Goal: Transaction & Acquisition: Obtain resource

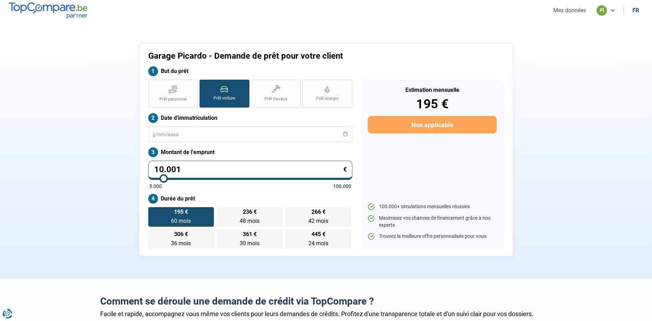
click at [193, 168] on input "10.001" at bounding box center [250, 170] width 204 height 19
drag, startPoint x: 192, startPoint y: 167, endPoint x: 93, endPoint y: 171, distance: 99.9
click at [148, 171] on input "10.001" at bounding box center [250, 170] width 204 height 19
type input "1"
type input "5000"
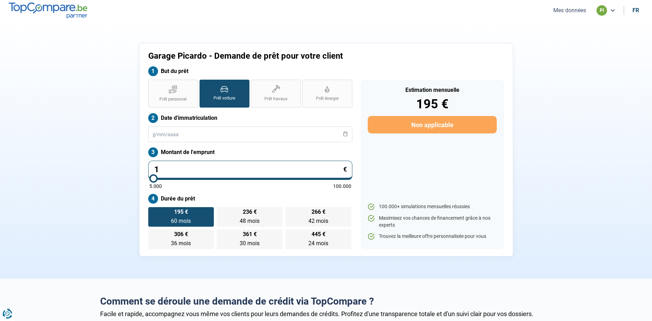
type input "11"
type input "5000"
type input "110"
type input "5000"
type input "1.100"
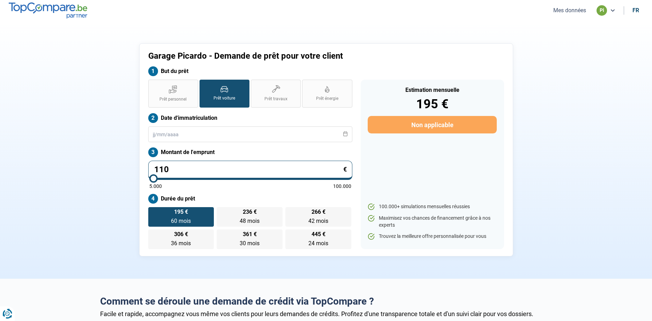
type input "5000"
type input "11.000"
type input "11000"
type input "11.000"
drag, startPoint x: 175, startPoint y: 91, endPoint x: 183, endPoint y: 93, distance: 8.2
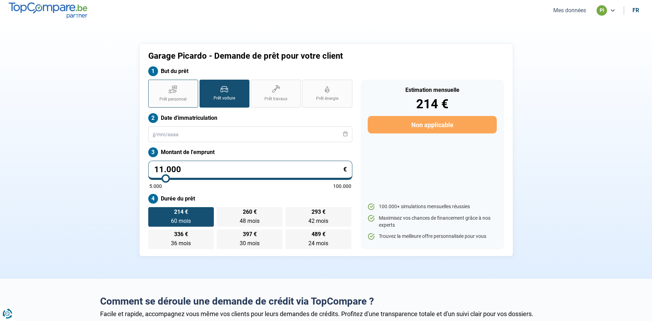
click at [176, 92] on icon at bounding box center [173, 89] width 8 height 9
drag, startPoint x: 227, startPoint y: 96, endPoint x: 221, endPoint y: 97, distance: 5.3
click at [227, 97] on span "Prêt voiture" at bounding box center [225, 98] width 22 height 6
click at [204, 84] on input "Prêt voiture" at bounding box center [202, 82] width 5 height 5
click at [222, 94] on label "Prêt voiture" at bounding box center [225, 94] width 50 height 28
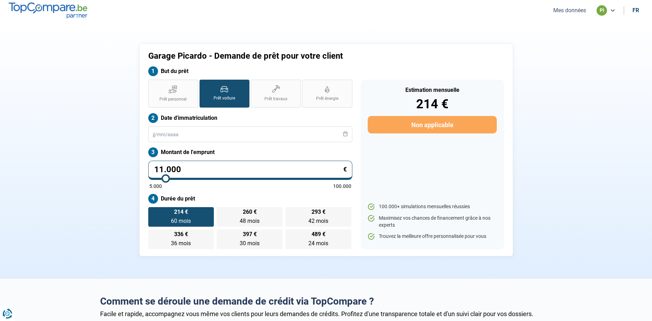
click at [204, 84] on input "Prêt voiture" at bounding box center [202, 82] width 5 height 5
click at [592, 259] on section "Garage Picardo - Demande de prêt pour votre client But du prêt Prêt personnel P…" at bounding box center [326, 150] width 652 height 258
click at [652, 216] on section "Garage Picardo - Demande de prêt pour votre client But du prêt Prêt personnel P…" at bounding box center [326, 150] width 652 height 258
drag, startPoint x: 421, startPoint y: 234, endPoint x: 652, endPoint y: 154, distance: 244.2
click at [163, 168] on div "Garage Picardo - Demande de prêt pour votre client But du prêt Prêt personnel P…" at bounding box center [326, 149] width 461 height 213
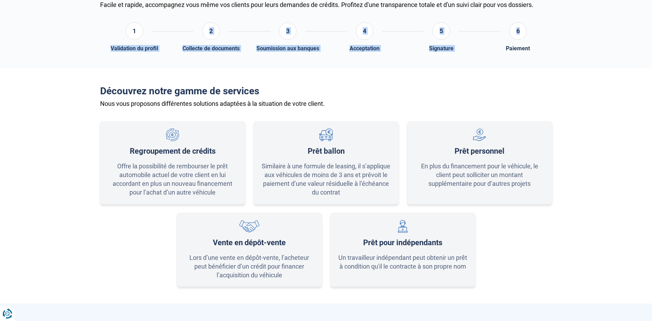
drag, startPoint x: 309, startPoint y: 41, endPoint x: 379, endPoint y: -23, distance: 94.6
click at [379, 0] on html "Vous avez le contrôle de vos données Nous utilisons des cookies, tout comme nos…" at bounding box center [326, 312] width 652 height 1243
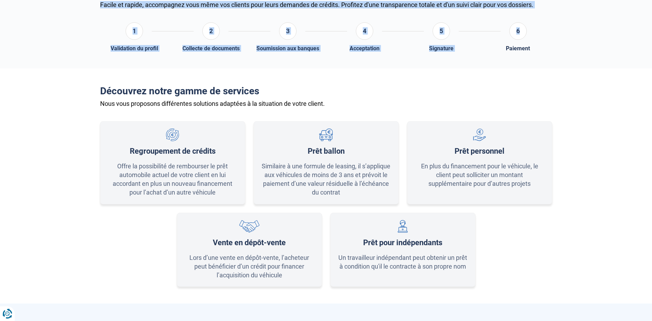
scroll to position [283, 0]
